Goal: Transaction & Acquisition: Subscribe to service/newsletter

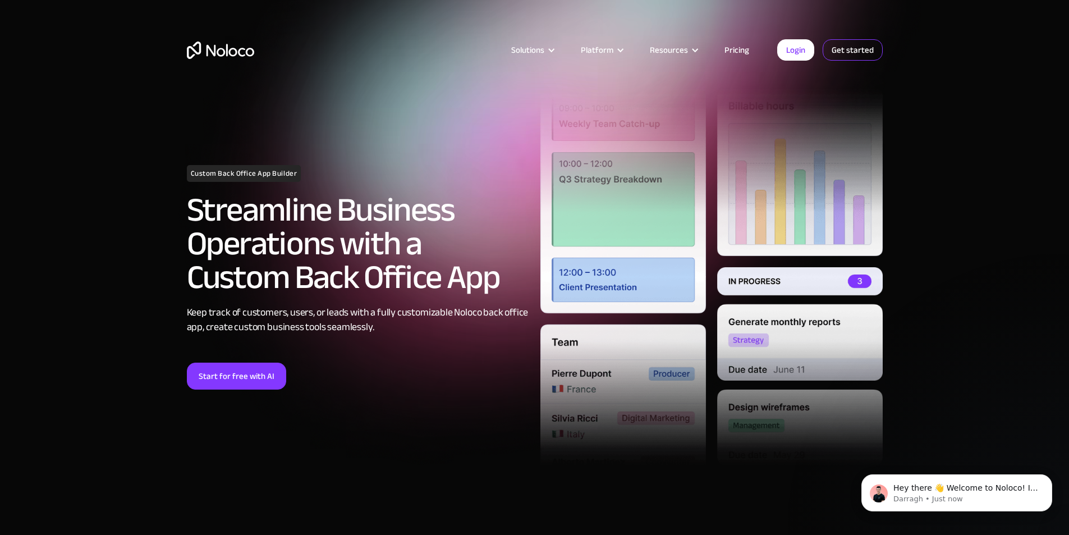
click at [424, 53] on link "Get started" at bounding box center [853, 49] width 60 height 21
click at [241, 381] on link "Start for free with AI" at bounding box center [236, 375] width 99 height 27
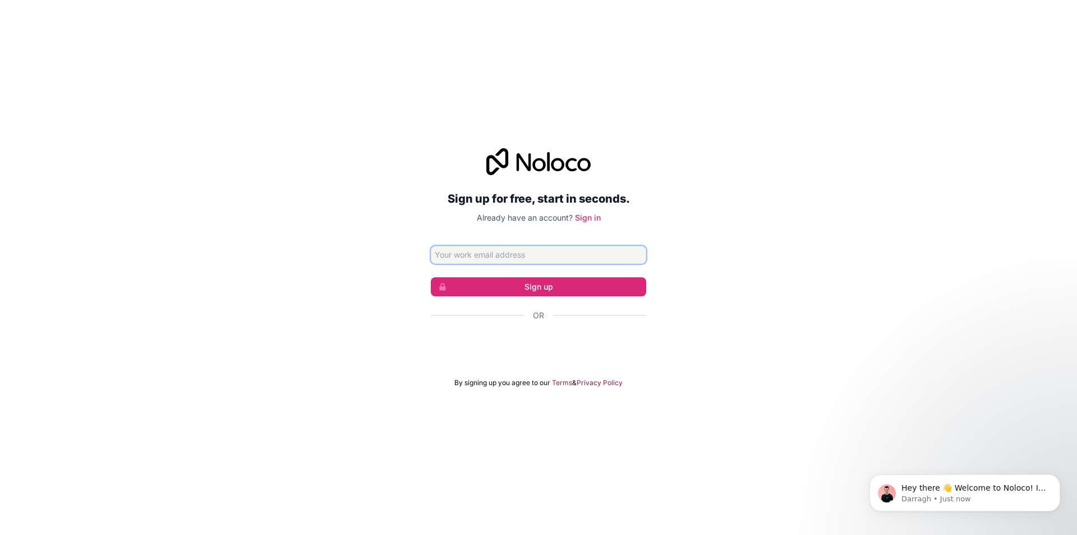
click at [485, 257] on input "Email address" at bounding box center [538, 255] width 215 height 18
type input "[EMAIL_ADDRESS][DOMAIN_NAME]"
click at [504, 281] on button "Sign up" at bounding box center [538, 286] width 215 height 19
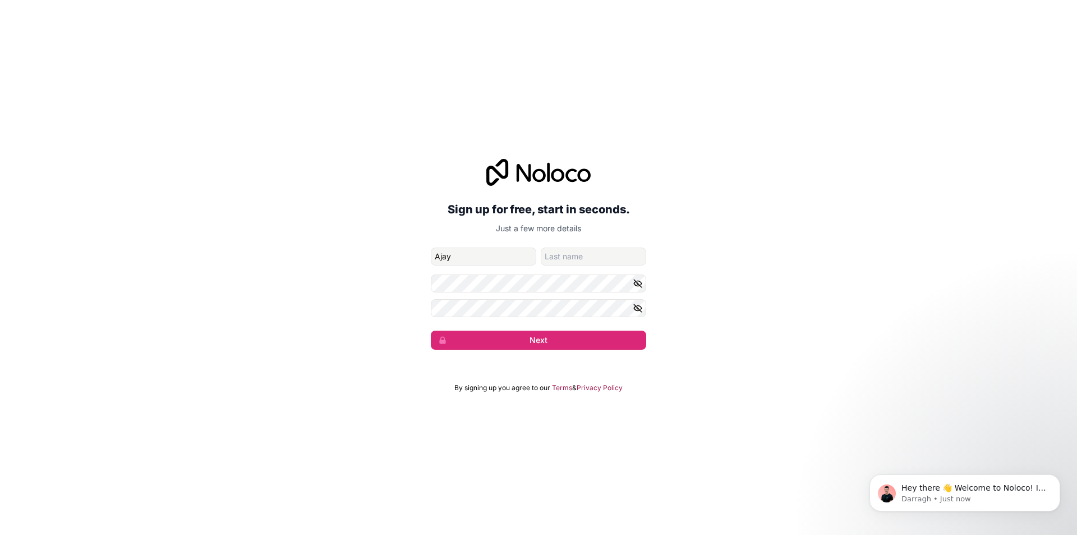
type input "Ajay"
click at [584, 256] on input "family-name" at bounding box center [593, 256] width 105 height 18
type input "Mahato"
click at [576, 342] on button "Next" at bounding box center [538, 339] width 215 height 19
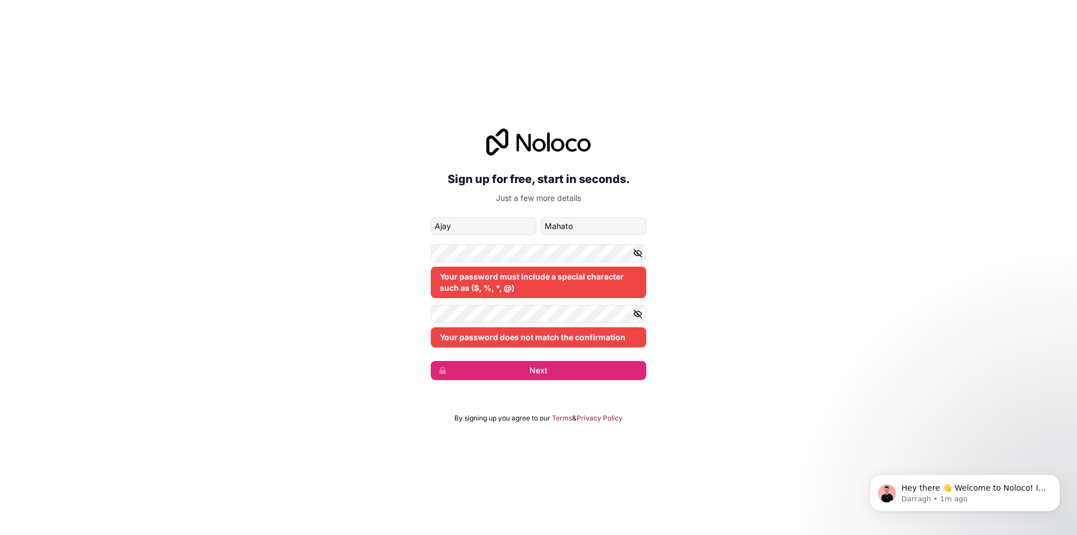
click at [638, 311] on icon "button" at bounding box center [638, 314] width 10 height 10
click at [637, 254] on icon "button" at bounding box center [638, 253] width 10 height 10
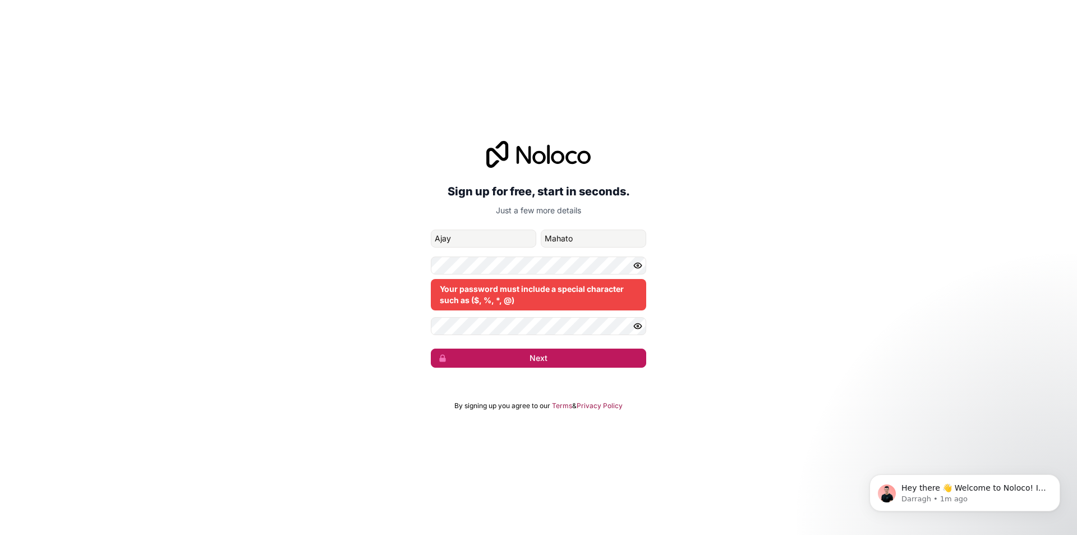
click at [494, 360] on button "Next" at bounding box center [538, 357] width 215 height 19
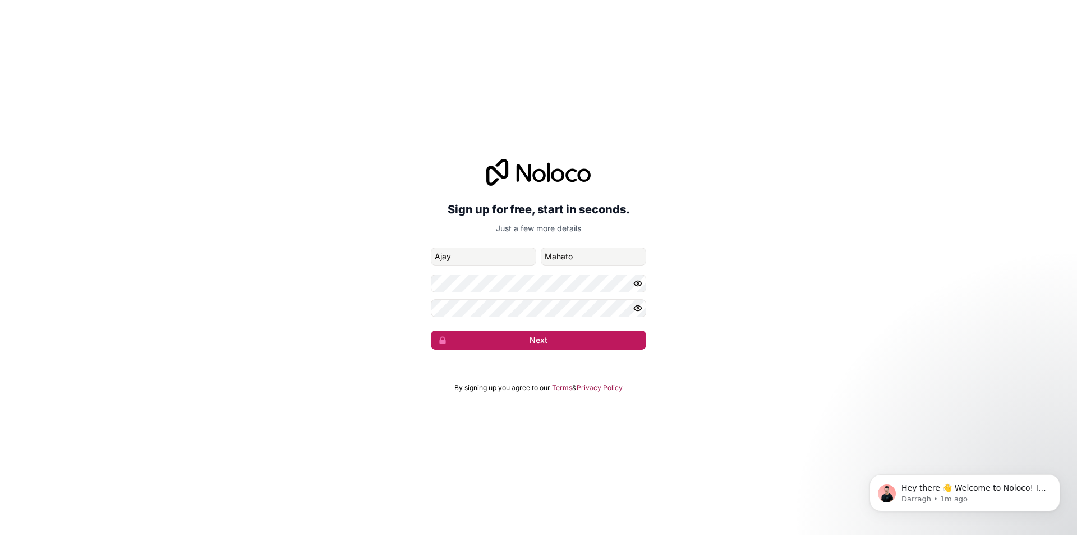
click at [557, 333] on button "Next" at bounding box center [538, 339] width 215 height 19
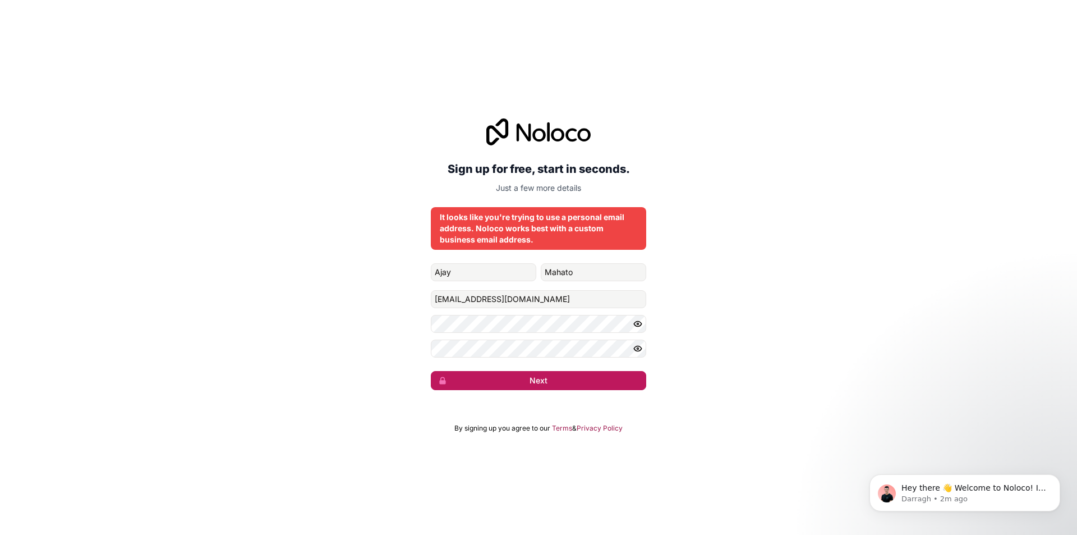
click at [513, 386] on button "Next" at bounding box center [538, 380] width 215 height 19
click at [497, 227] on div "It looks like you're trying to use a personal email address. Noloco works best …" at bounding box center [539, 229] width 198 height 34
drag, startPoint x: 497, startPoint y: 227, endPoint x: 544, endPoint y: 228, distance: 47.1
click at [544, 228] on div "It looks like you're trying to use a personal email address. Noloco works best …" at bounding box center [539, 229] width 198 height 34
click at [550, 228] on div "It looks like you're trying to use a personal email address. Noloco works best …" at bounding box center [539, 229] width 198 height 34
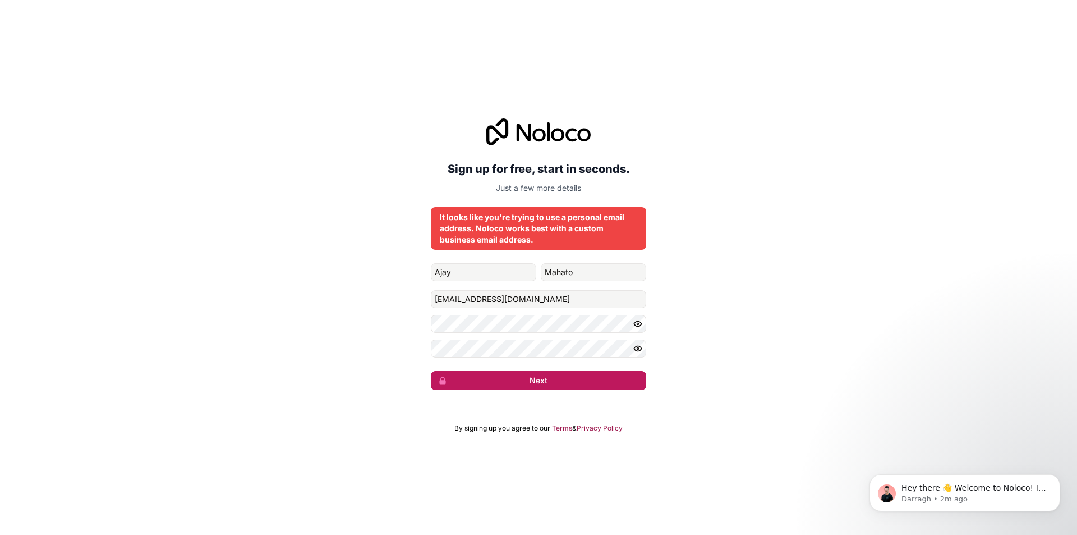
click at [505, 384] on button "Next" at bounding box center [538, 380] width 215 height 19
click at [505, 384] on button "submit" at bounding box center [538, 380] width 215 height 19
